Goal: Information Seeking & Learning: Learn about a topic

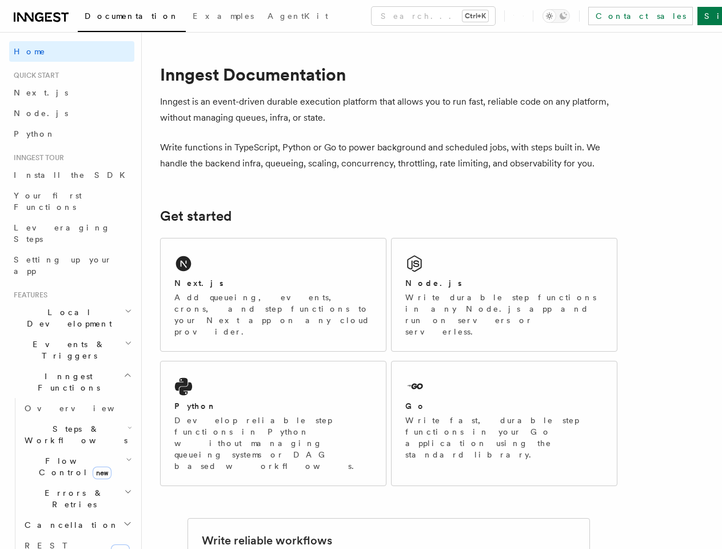
click at [384, 16] on button "Search... Ctrl+K" at bounding box center [433, 16] width 123 height 18
click at [67, 278] on div at bounding box center [361, 274] width 722 height 549
click at [67, 338] on span "Events & Triggers" at bounding box center [66, 349] width 115 height 23
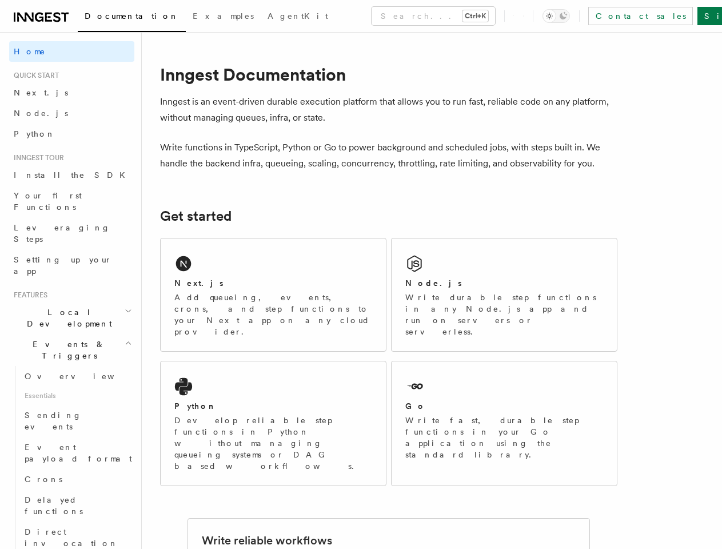
click at [72, 442] on span "Event payload format" at bounding box center [78, 452] width 107 height 21
click at [72, 469] on link "Crons" at bounding box center [77, 479] width 114 height 21
click at [72, 495] on span "Delayed functions" at bounding box center [54, 505] width 58 height 21
